Goal: Information Seeking & Learning: Learn about a topic

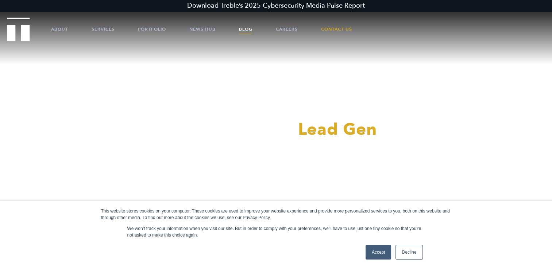
click at [248, 30] on link "Blog" at bounding box center [246, 29] width 14 height 22
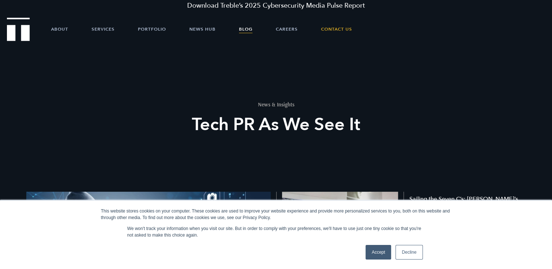
click at [383, 254] on link "Accept" at bounding box center [379, 252] width 26 height 15
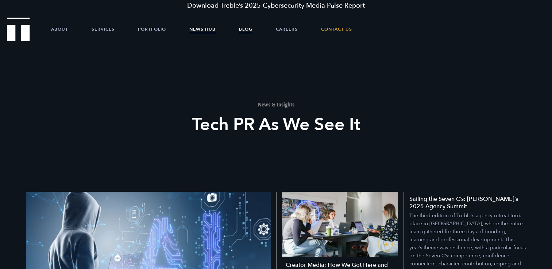
click at [206, 31] on link "News Hub" at bounding box center [202, 29] width 26 height 22
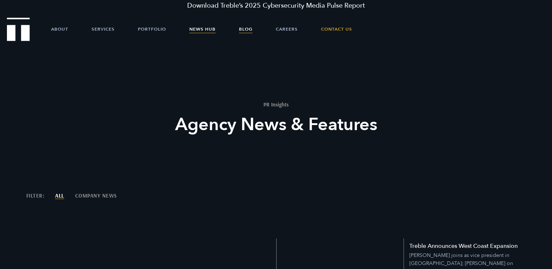
click at [243, 30] on link "Blog" at bounding box center [246, 29] width 14 height 22
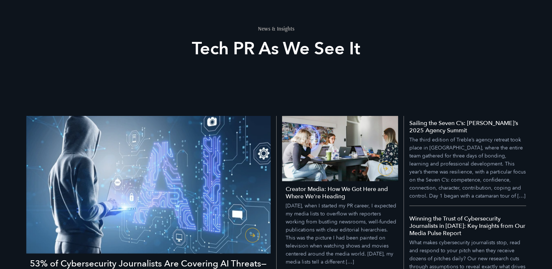
scroll to position [183, 0]
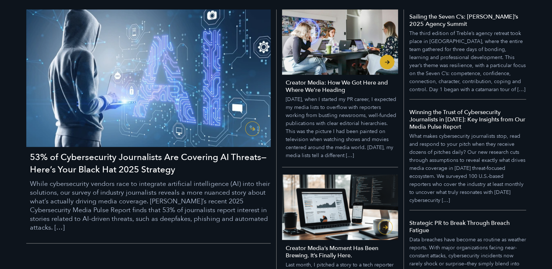
click at [327, 87] on h4 "Creator Media: How We Got Here and Where We’re Heading" at bounding box center [342, 86] width 112 height 15
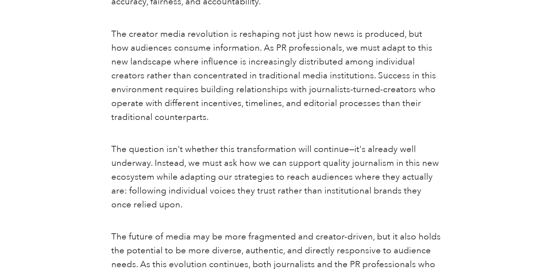
scroll to position [1497, 0]
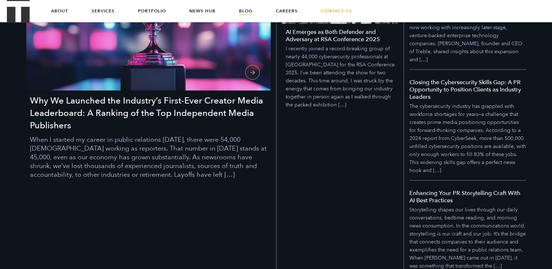
scroll to position [730, 0]
click at [225, 95] on h3 "Why We Launched the Industry’s First-Ever Creator Media Leaderboard: A Ranking …" at bounding box center [150, 113] width 241 height 37
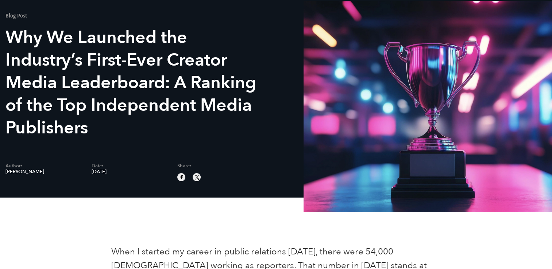
scroll to position [73, 0]
